Goal: Task Accomplishment & Management: Manage account settings

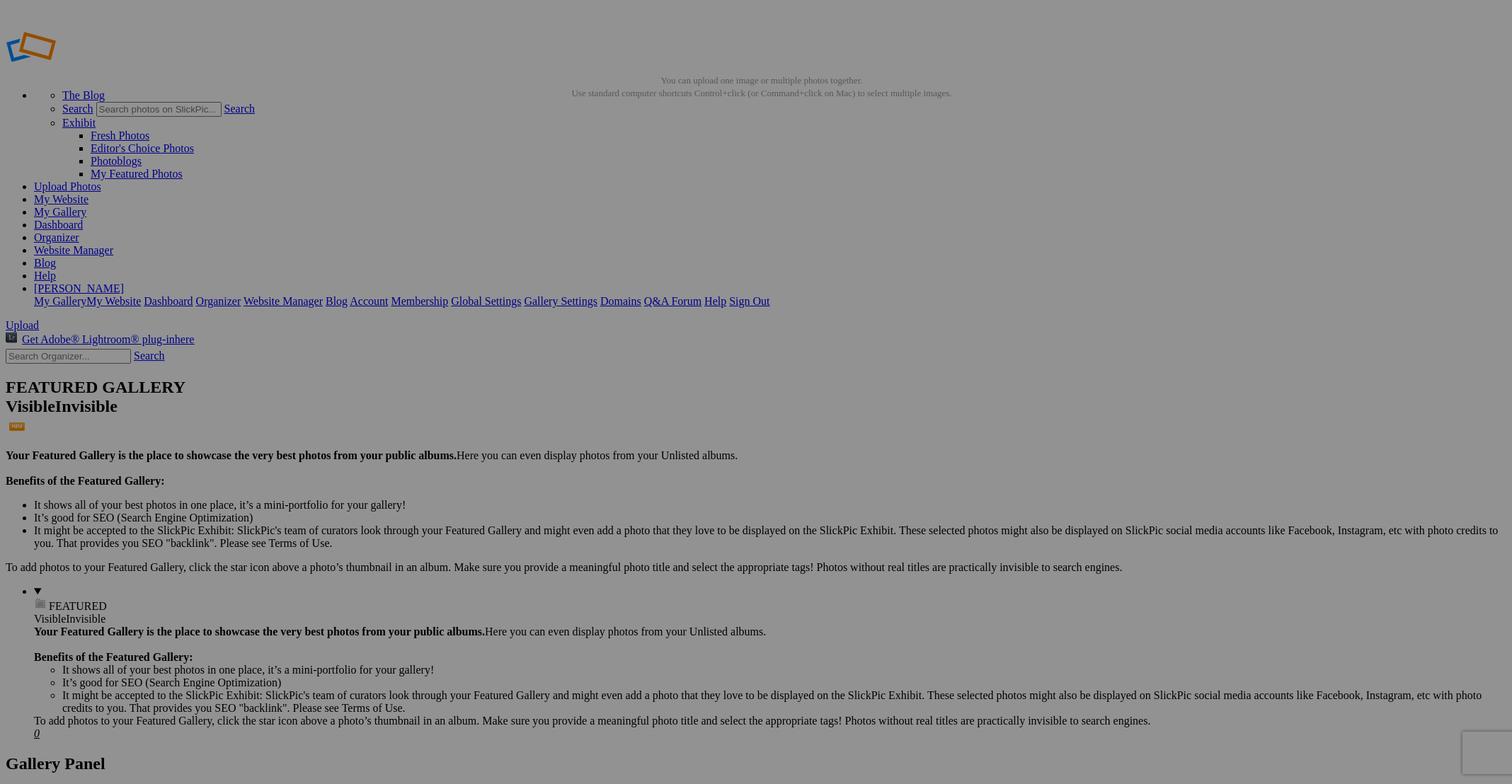
click at [662, 485] on span "Yes" at bounding box center [653, 485] width 16 height 12
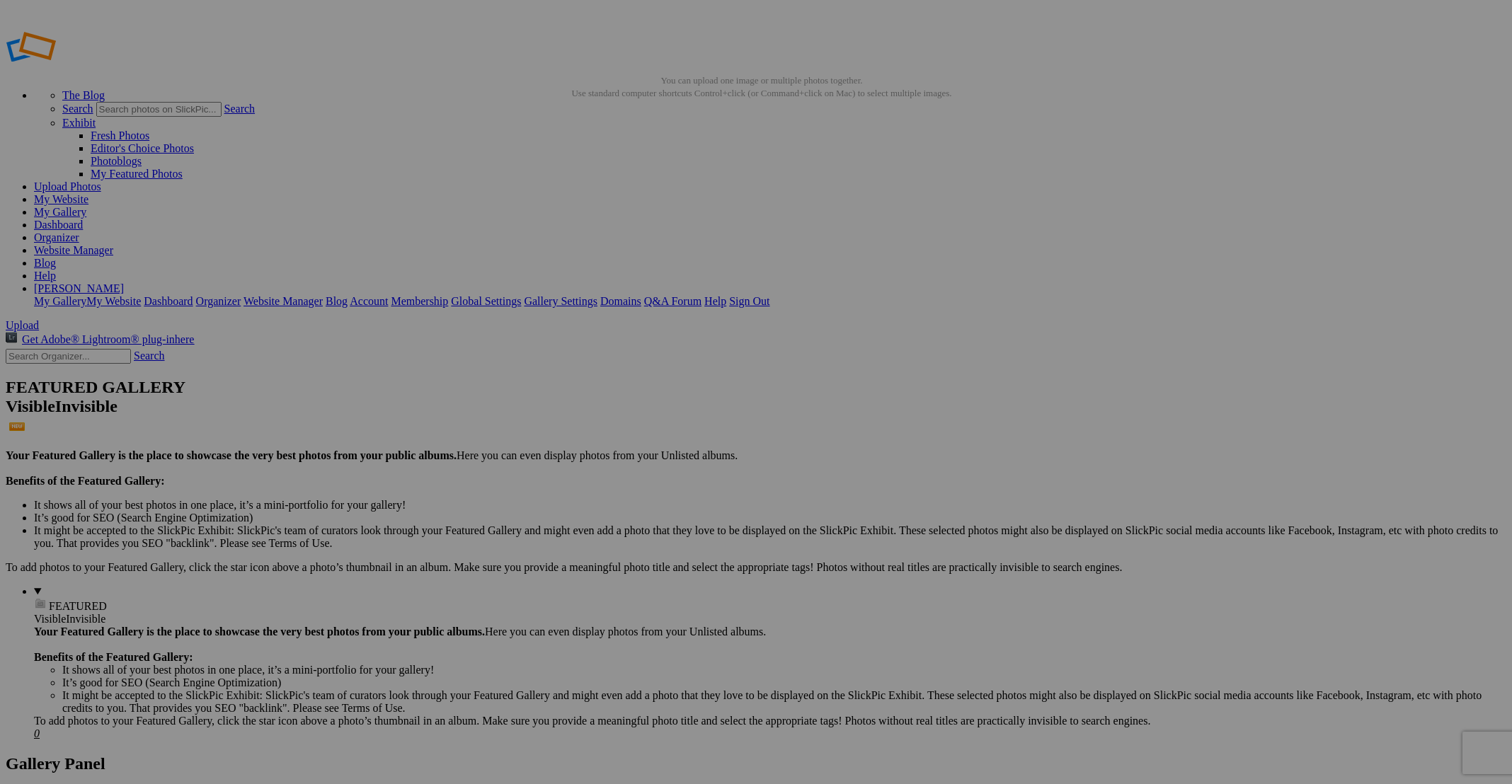
click at [662, 479] on link "Yes" at bounding box center [653, 485] width 16 height 12
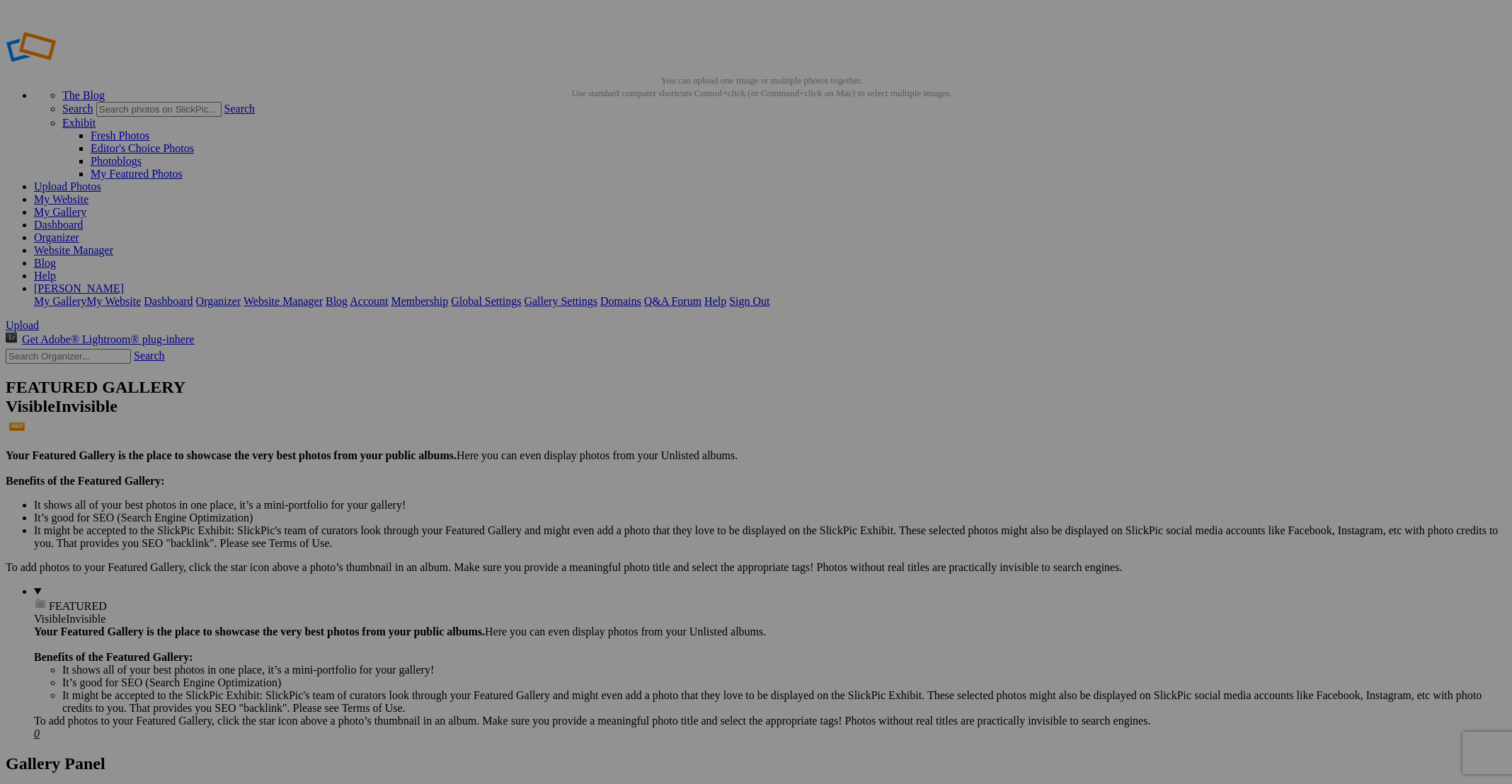
click at [662, 487] on span "Yes" at bounding box center [653, 485] width 16 height 12
click at [662, 485] on span "Yes" at bounding box center [653, 485] width 16 height 12
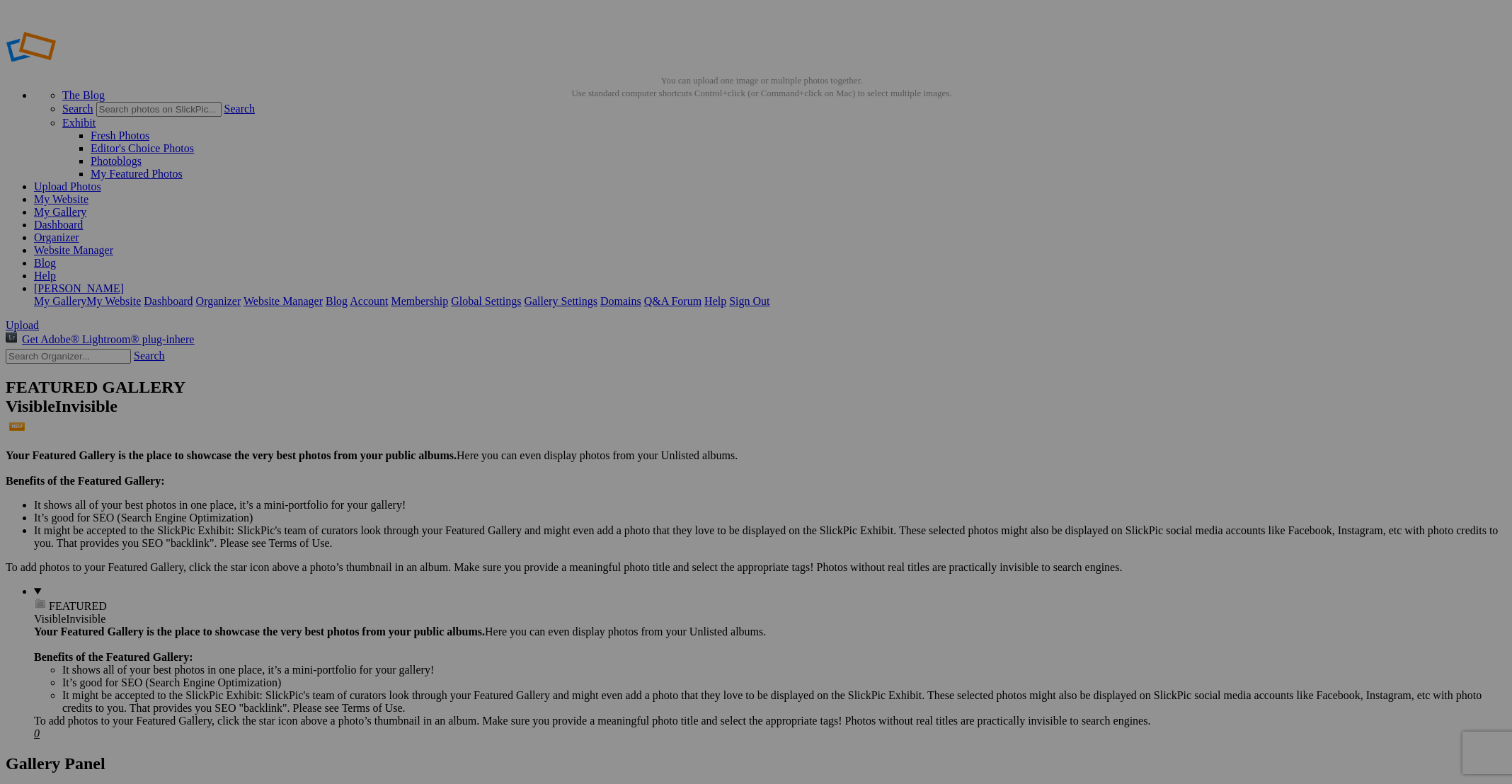
click at [662, 480] on span "Yes" at bounding box center [653, 485] width 16 height 12
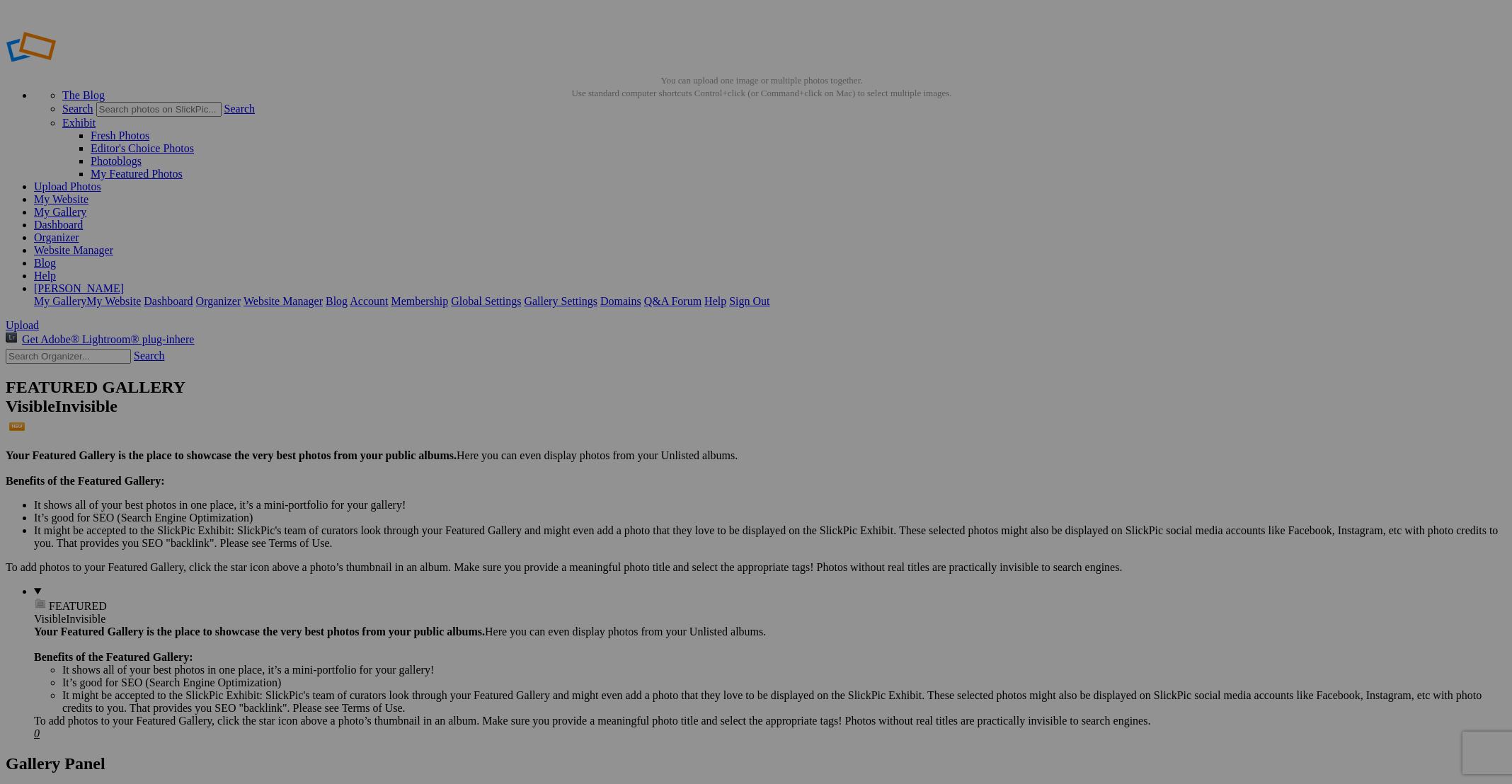
click at [88, 193] on link "My Website" at bounding box center [61, 199] width 55 height 12
